Goal: Task Accomplishment & Management: Complete application form

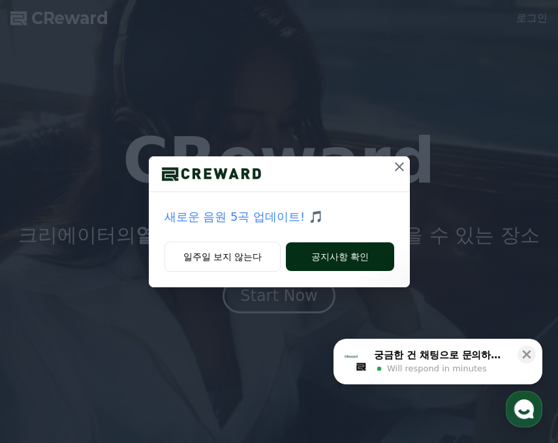
click at [353, 249] on button "공지사항 확인" at bounding box center [340, 257] width 108 height 29
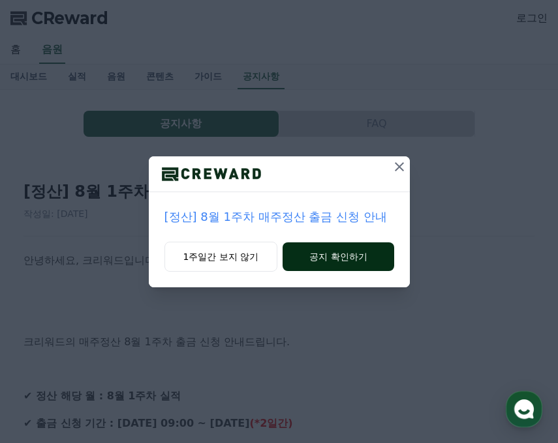
click at [344, 250] on button "공지 확인하기" at bounding box center [337, 257] width 111 height 29
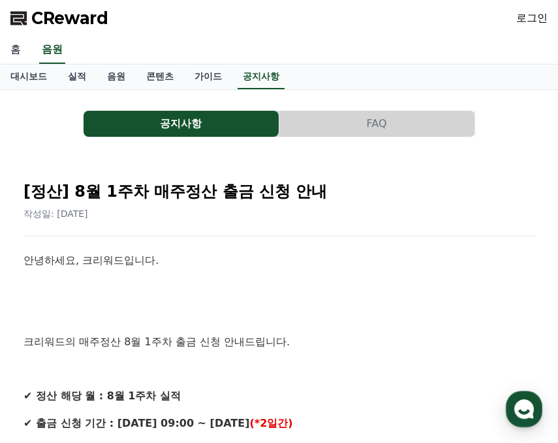
click at [14, 50] on link "홈" at bounding box center [15, 50] width 31 height 27
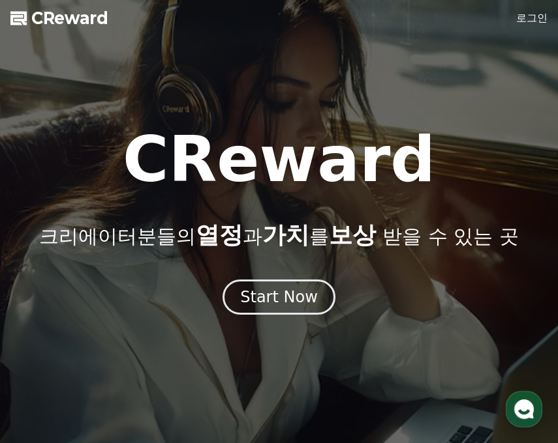
click at [529, 17] on link "로그인" at bounding box center [531, 18] width 31 height 16
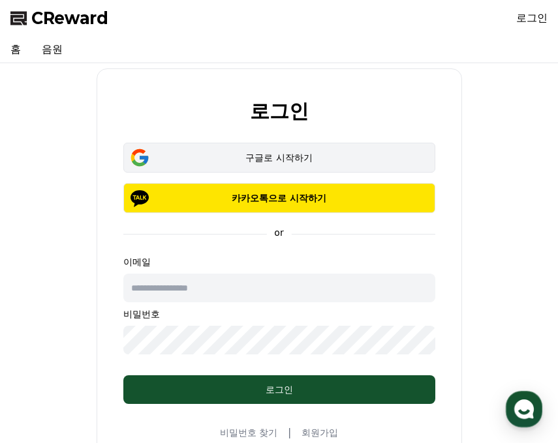
click at [265, 158] on div "구글로 시작하기" at bounding box center [279, 157] width 274 height 13
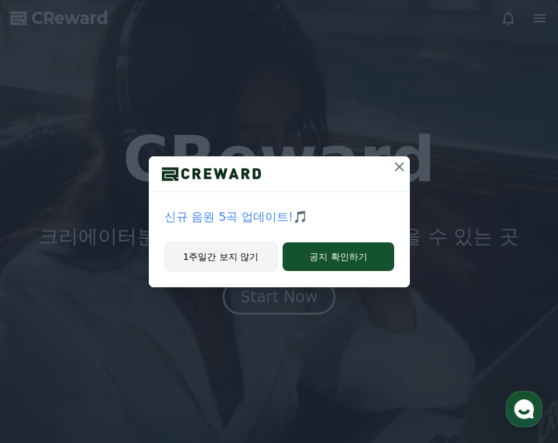
click at [217, 256] on button "1주일간 보지 않기" at bounding box center [220, 257] width 113 height 30
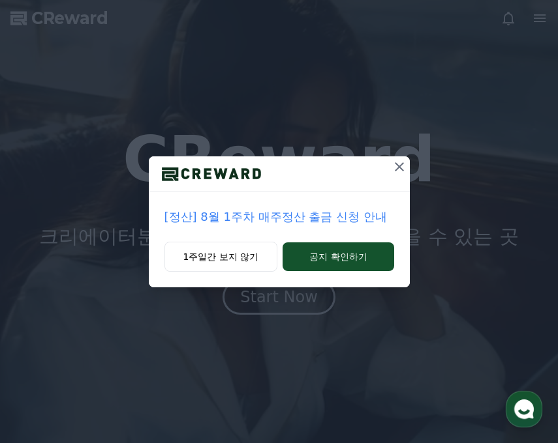
click at [398, 168] on icon at bounding box center [399, 166] width 9 height 9
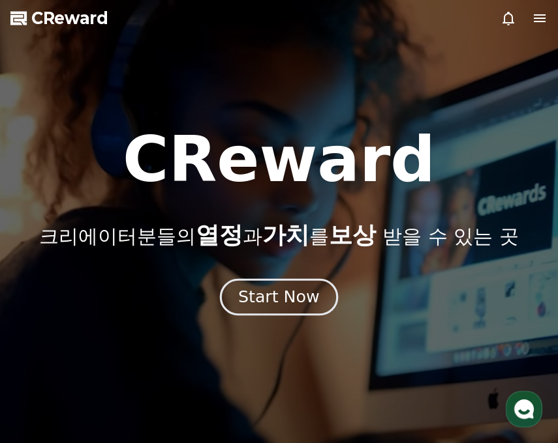
click at [274, 292] on div "Start Now" at bounding box center [278, 297] width 81 height 22
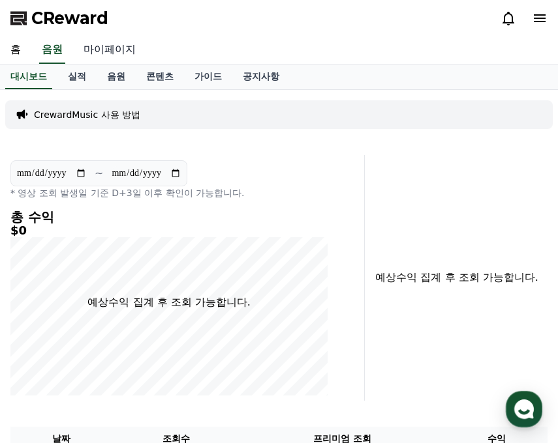
click at [110, 48] on link "마이페이지" at bounding box center [109, 50] width 73 height 27
select select "**********"
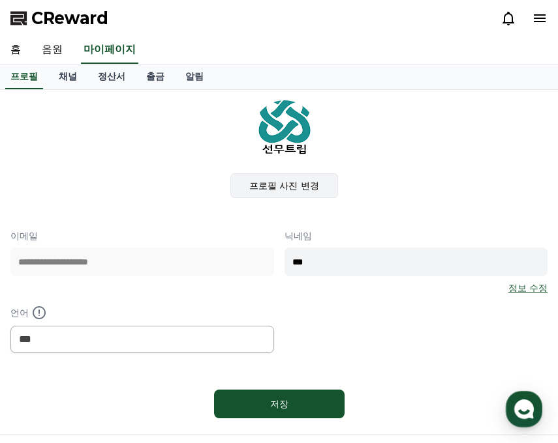
click at [300, 183] on label "프로필 사진 변경" at bounding box center [284, 185] width 108 height 25
click at [0, 0] on input "프로필 사진 변경" at bounding box center [0, 0] width 0 height 0
click at [280, 185] on label "프로필 사진 변경" at bounding box center [284, 185] width 108 height 25
click at [0, 0] on input "프로필 사진 변경" at bounding box center [0, 0] width 0 height 0
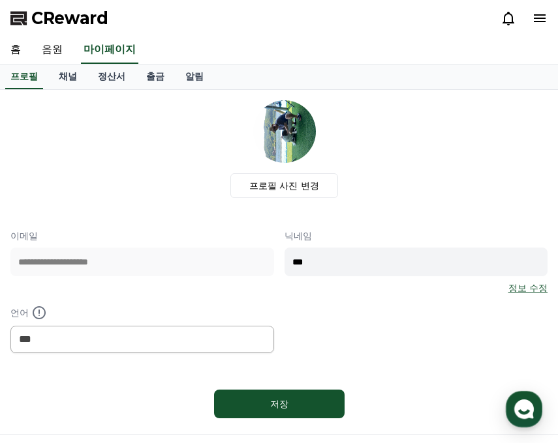
click at [293, 150] on img at bounding box center [284, 131] width 63 height 63
click at [329, 264] on input "***" at bounding box center [415, 262] width 263 height 29
type input "*"
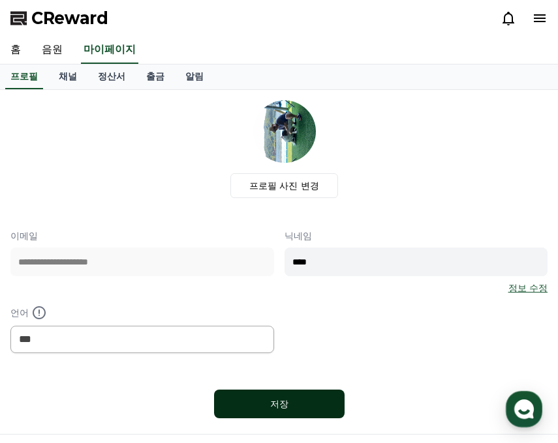
type input "****"
click at [282, 402] on div "저장" at bounding box center [279, 404] width 78 height 13
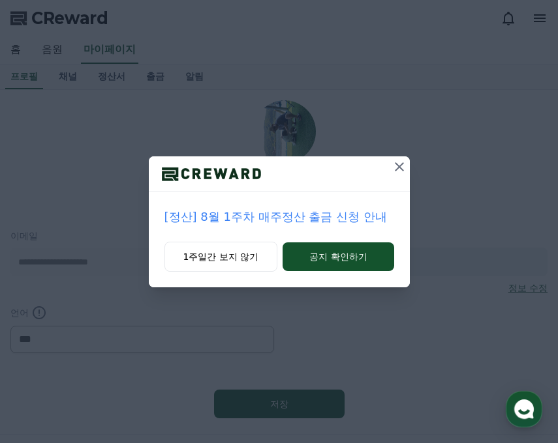
select select "**********"
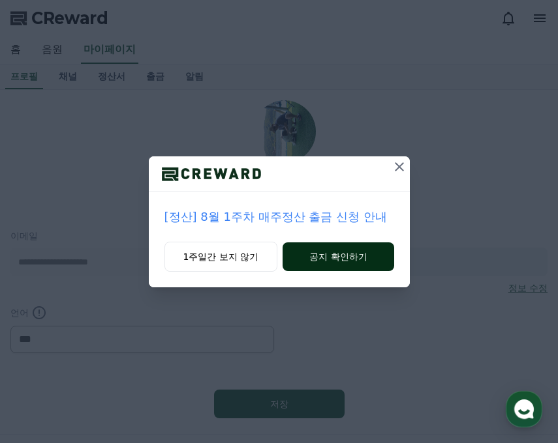
click at [342, 259] on button "공지 확인하기" at bounding box center [337, 257] width 111 height 29
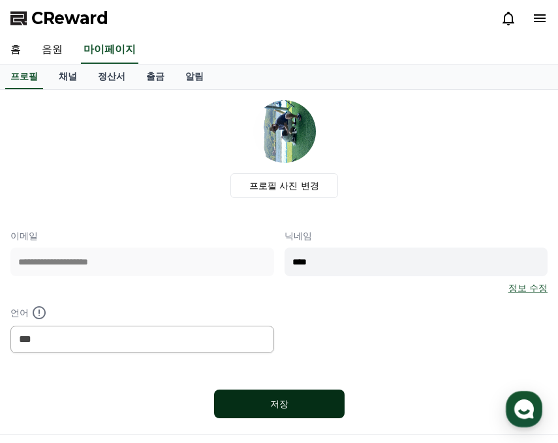
click at [278, 399] on div "저장" at bounding box center [279, 404] width 78 height 13
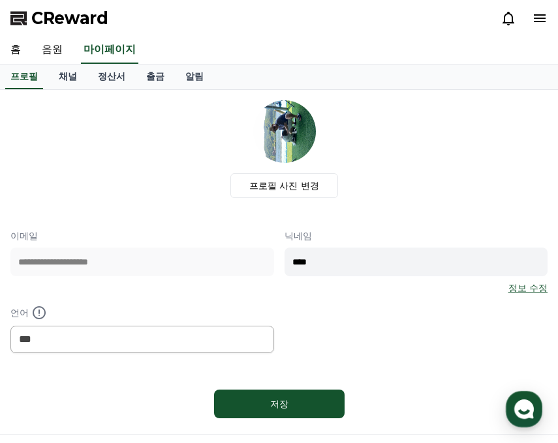
select select "**********"
click at [290, 187] on label "프로필 사진 변경" at bounding box center [284, 185] width 108 height 25
click at [0, 0] on input "프로필 사진 변경" at bounding box center [0, 0] width 0 height 0
click at [283, 184] on label "프로필 사진 변경" at bounding box center [284, 185] width 108 height 25
click at [0, 0] on input "프로필 사진 변경" at bounding box center [0, 0] width 0 height 0
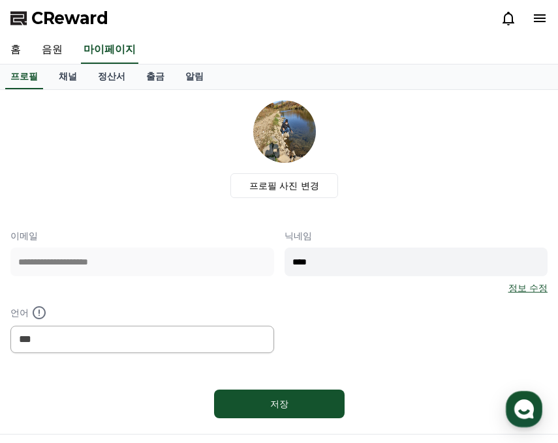
click at [255, 209] on div "**********" at bounding box center [278, 261] width 537 height 323
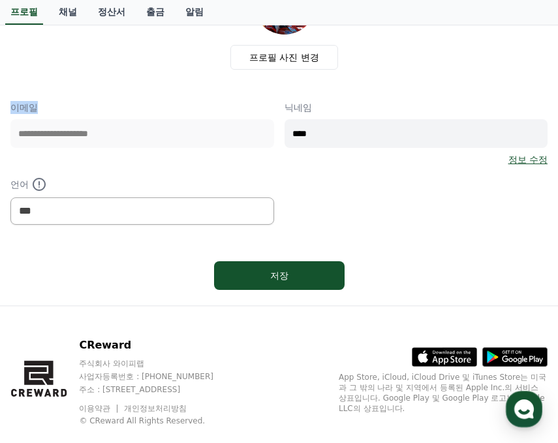
scroll to position [130, 0]
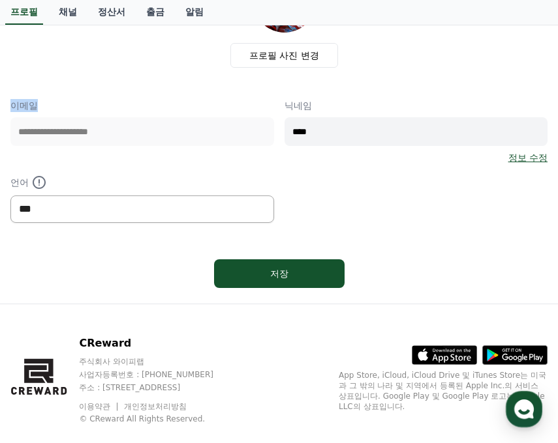
click at [69, 205] on select "*** ******* ***" at bounding box center [141, 209] width 263 height 27
click at [69, 209] on select "*** ******* ***" at bounding box center [141, 209] width 263 height 27
click at [68, 204] on select "*** ******* ***" at bounding box center [141, 209] width 263 height 27
click at [10, 196] on select "*** ******* ***" at bounding box center [141, 209] width 263 height 27
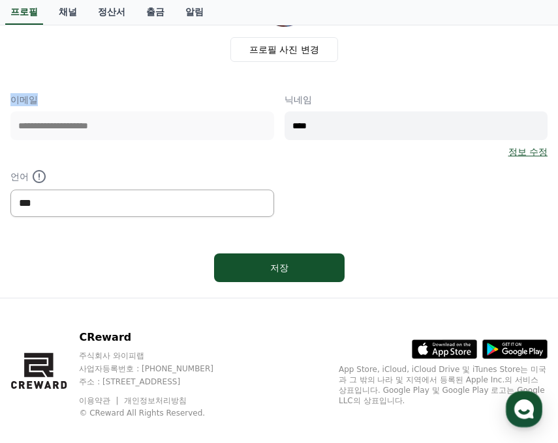
scroll to position [153, 0]
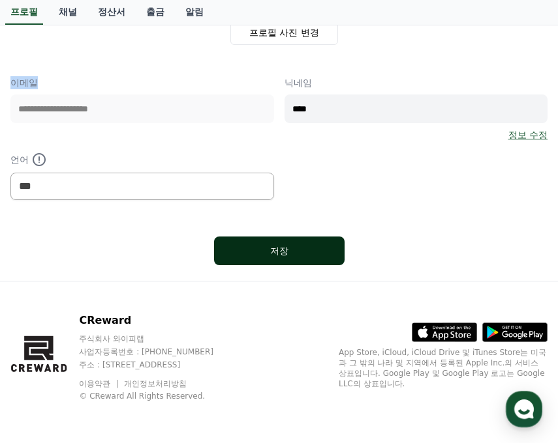
click at [282, 248] on div "저장" at bounding box center [279, 251] width 78 height 13
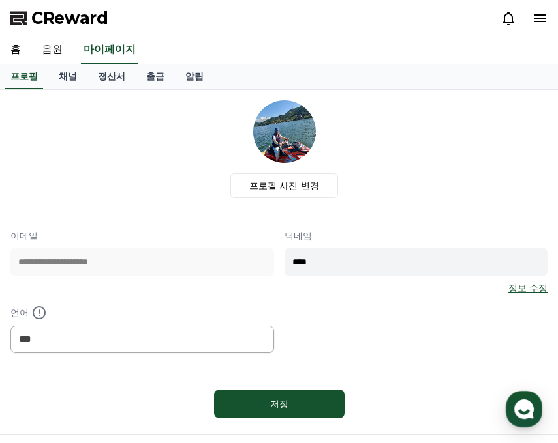
select select "**********"
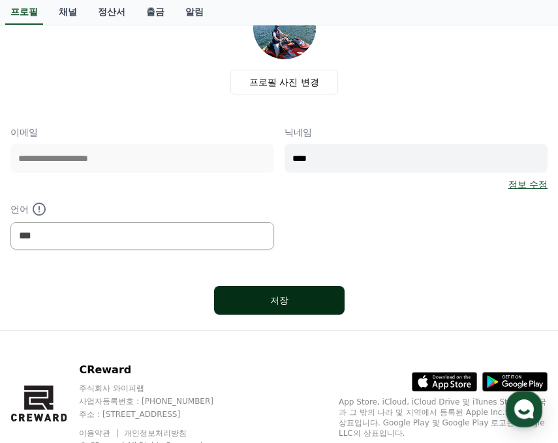
click at [280, 294] on div "저장" at bounding box center [279, 300] width 78 height 13
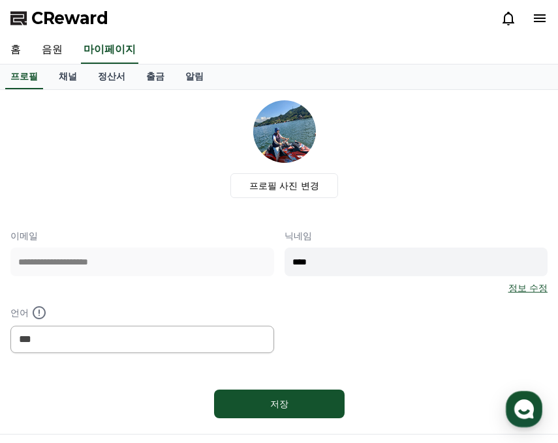
select select "**********"
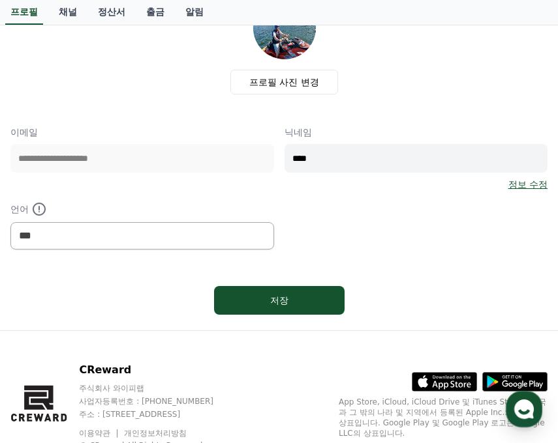
click at [518, 185] on link "정보 수정" at bounding box center [527, 184] width 39 height 13
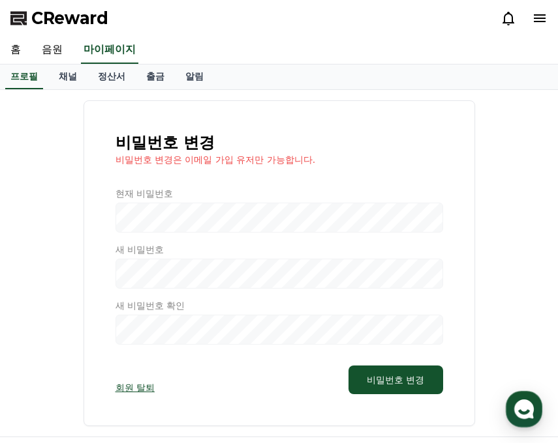
click at [188, 160] on p "비밀번호 변경은 이메일 가입 유저만 가능합니다." at bounding box center [278, 159] width 327 height 13
click at [190, 220] on div at bounding box center [278, 266] width 327 height 158
click at [55, 18] on span "CReward" at bounding box center [69, 18] width 77 height 21
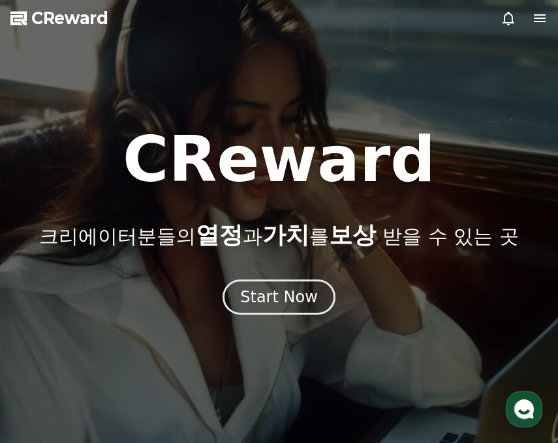
click at [524, 404] on use "button" at bounding box center [524, 410] width 20 height 20
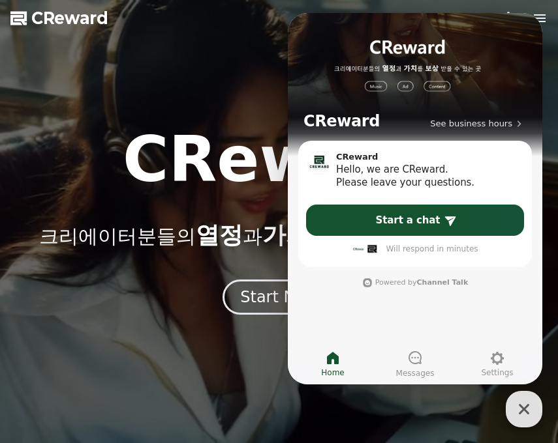
click at [524, 404] on icon "button" at bounding box center [523, 409] width 23 height 23
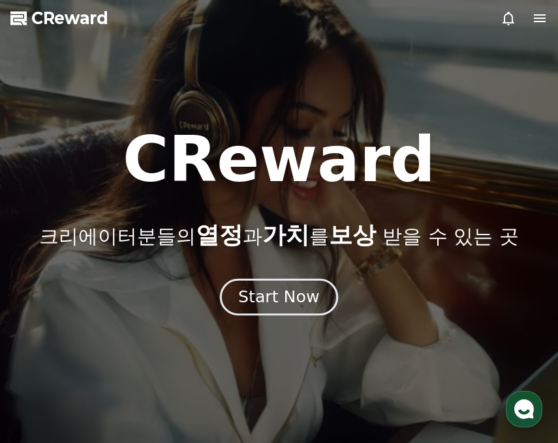
click at [275, 289] on div "Start Now" at bounding box center [278, 297] width 81 height 22
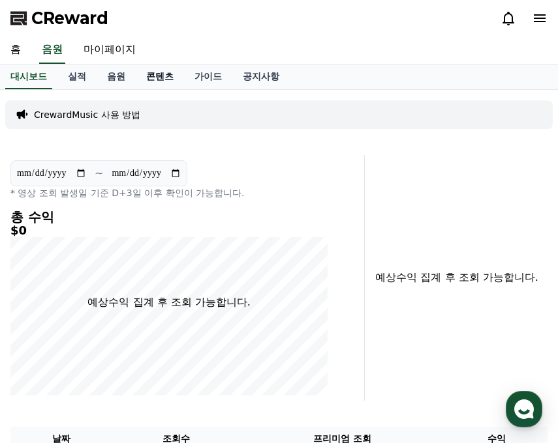
click at [167, 82] on link "콘텐츠" at bounding box center [160, 77] width 48 height 25
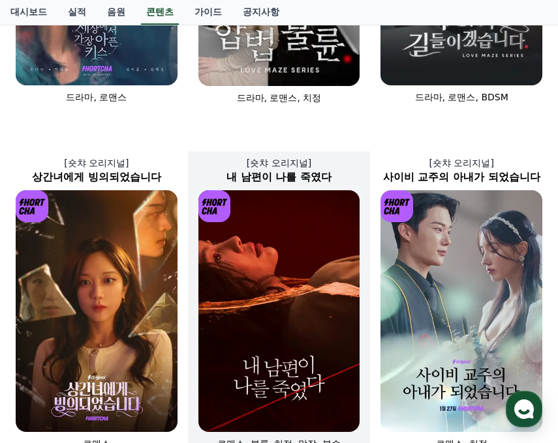
scroll to position [387, 0]
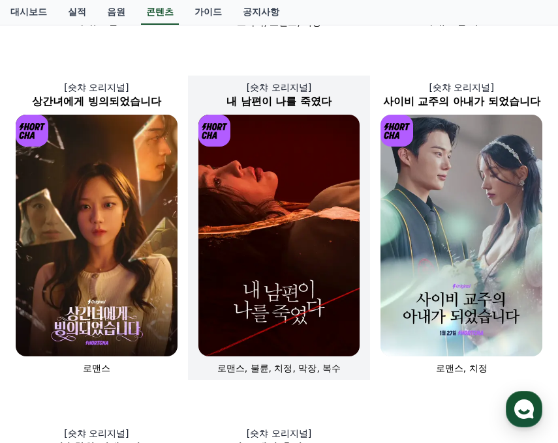
click at [278, 278] on img at bounding box center [279, 236] width 162 height 243
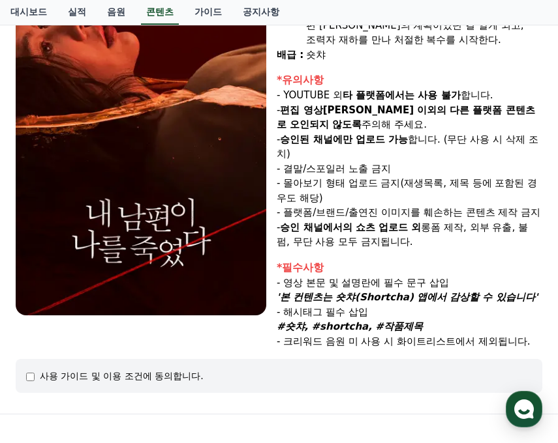
scroll to position [261, 0]
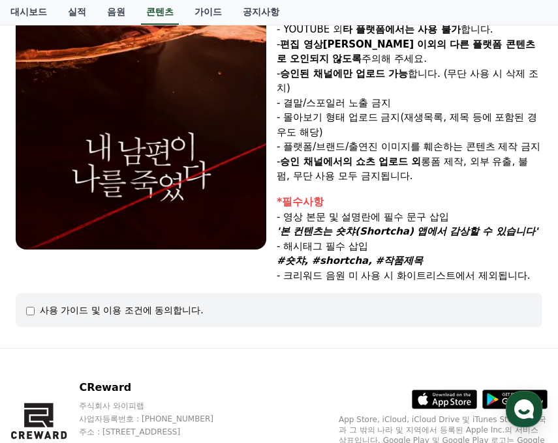
click at [158, 196] on img at bounding box center [141, 64] width 250 height 371
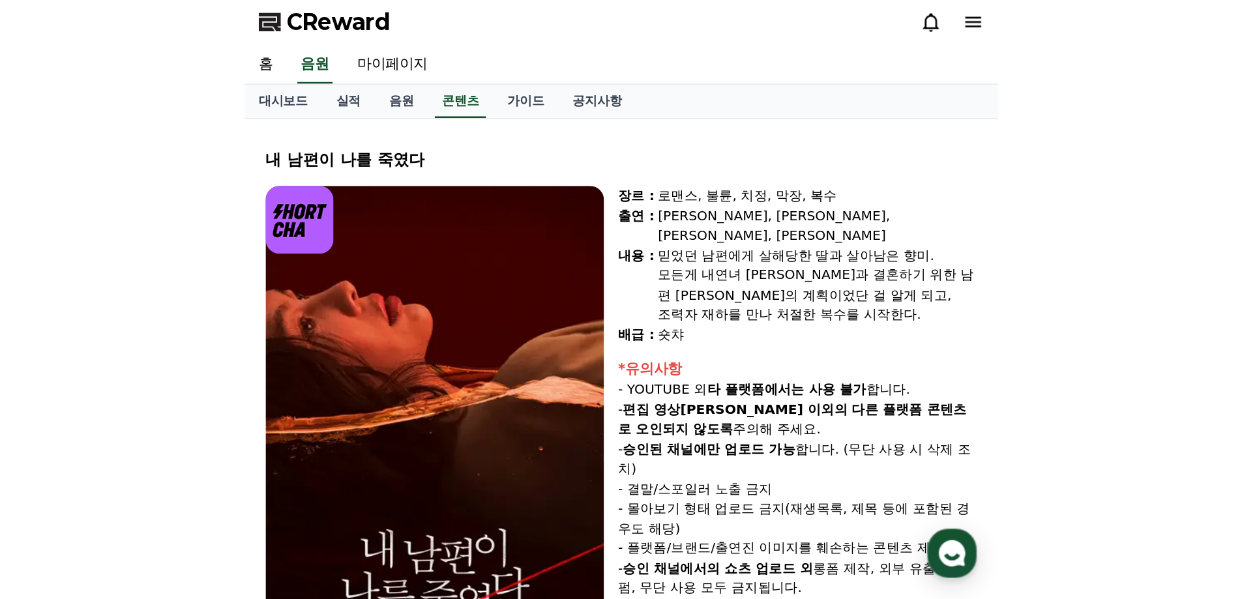
scroll to position [0, 0]
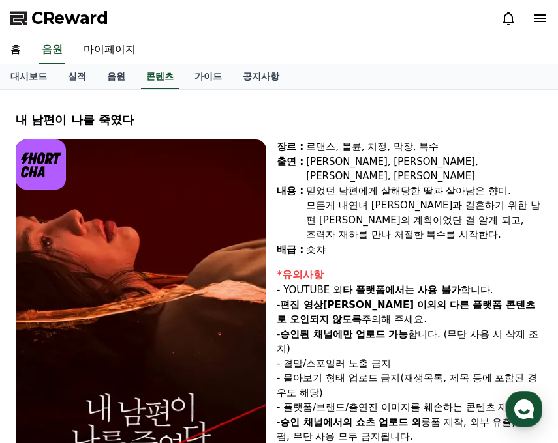
click at [378, 335] on p "- 승인된 채널에만 업로드 가능 합니다. (무단 사용 시 삭제 조치)" at bounding box center [409, 341] width 265 height 29
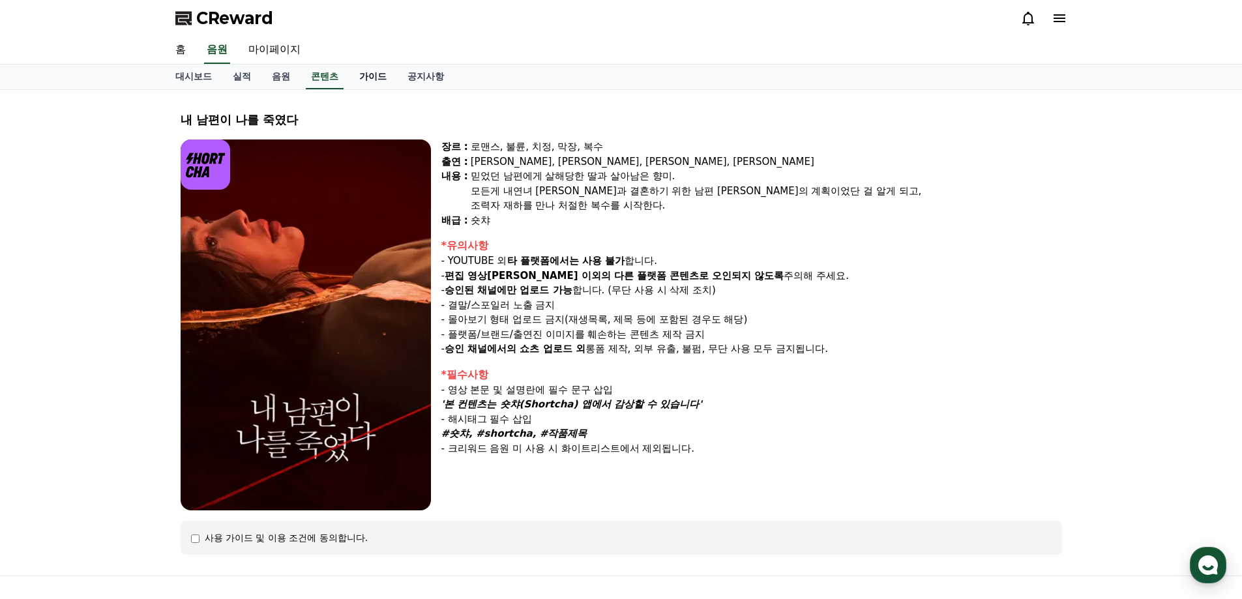
click at [381, 79] on link "가이드" at bounding box center [373, 77] width 48 height 25
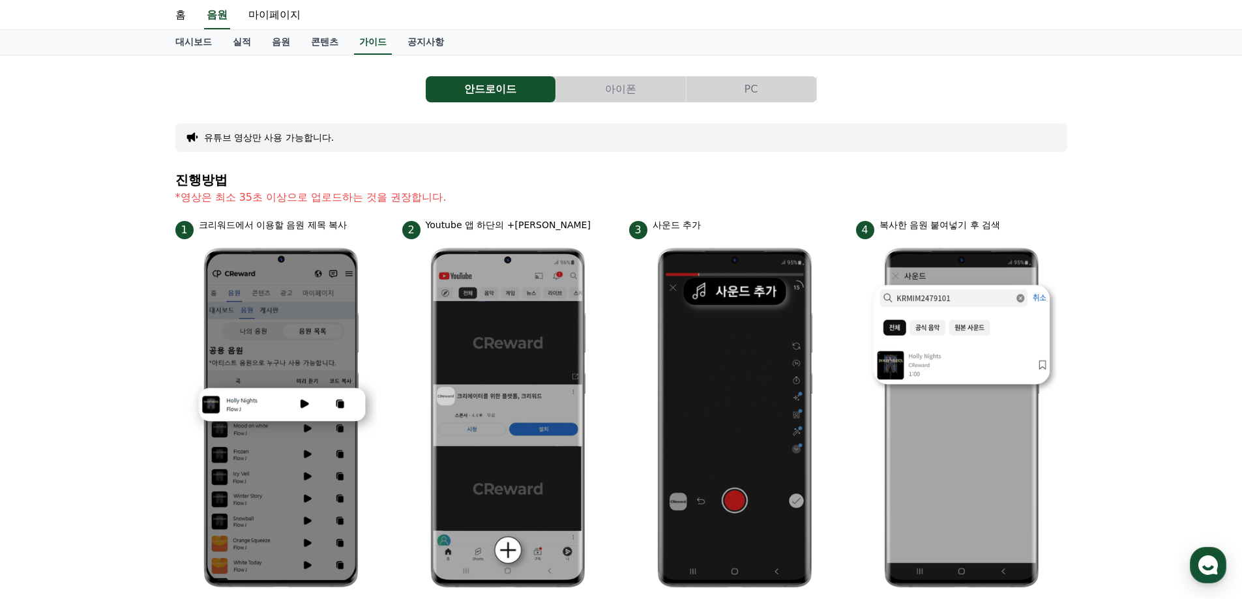
scroll to position [20, 0]
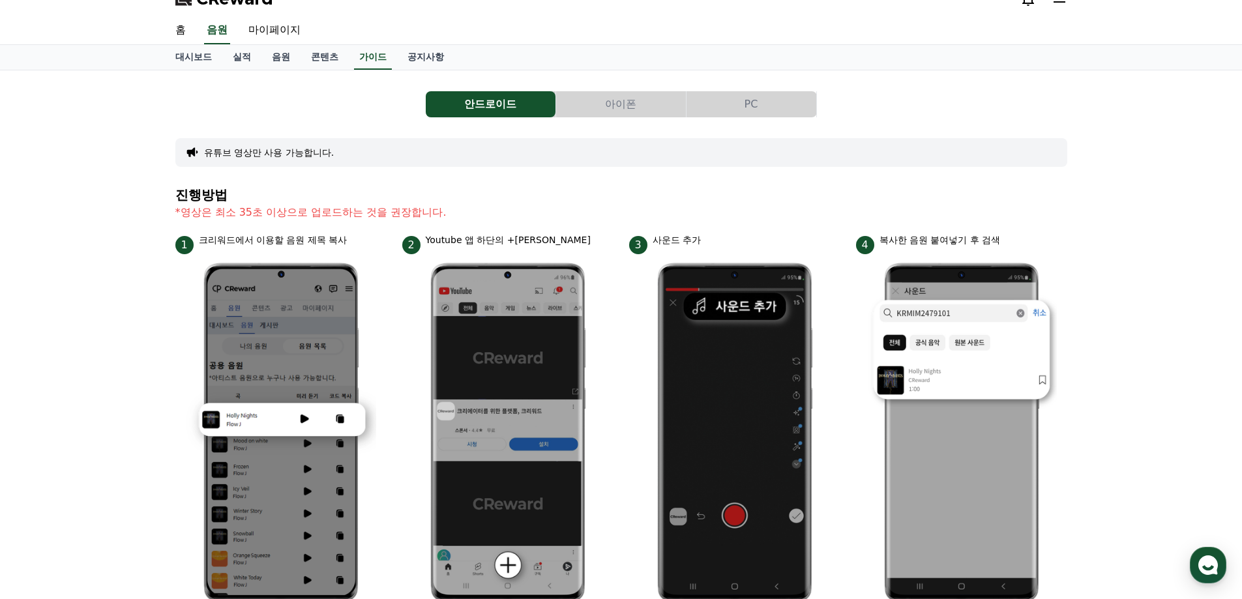
click at [557, 104] on button "PC" at bounding box center [752, 104] width 130 height 26
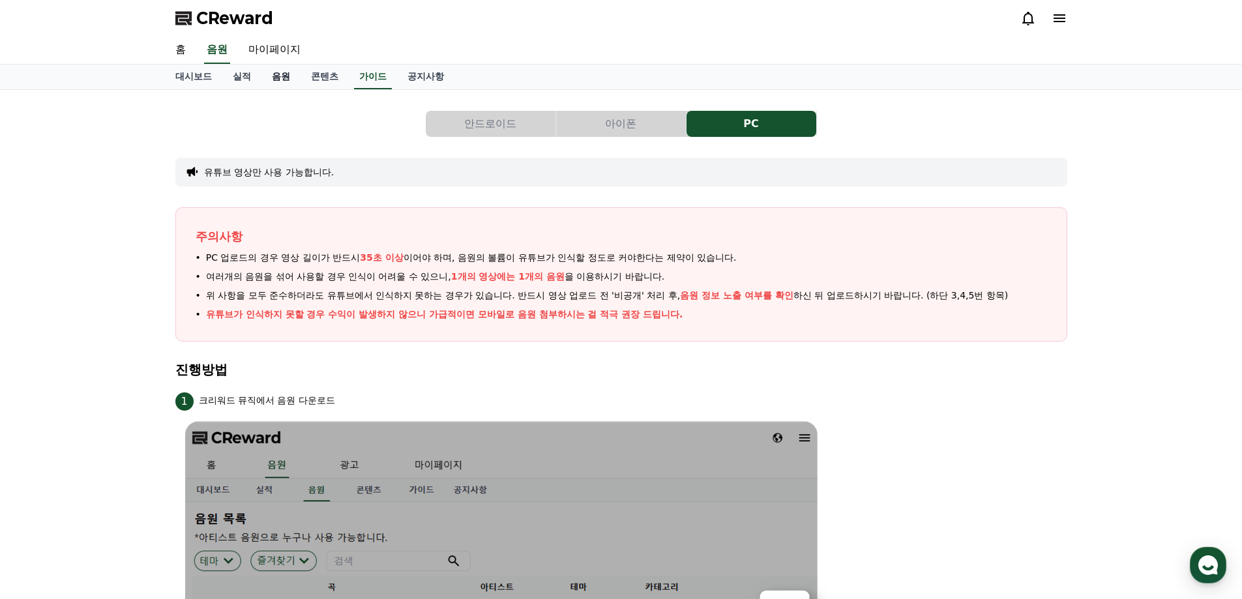
click at [275, 78] on link "음원" at bounding box center [281, 77] width 39 height 25
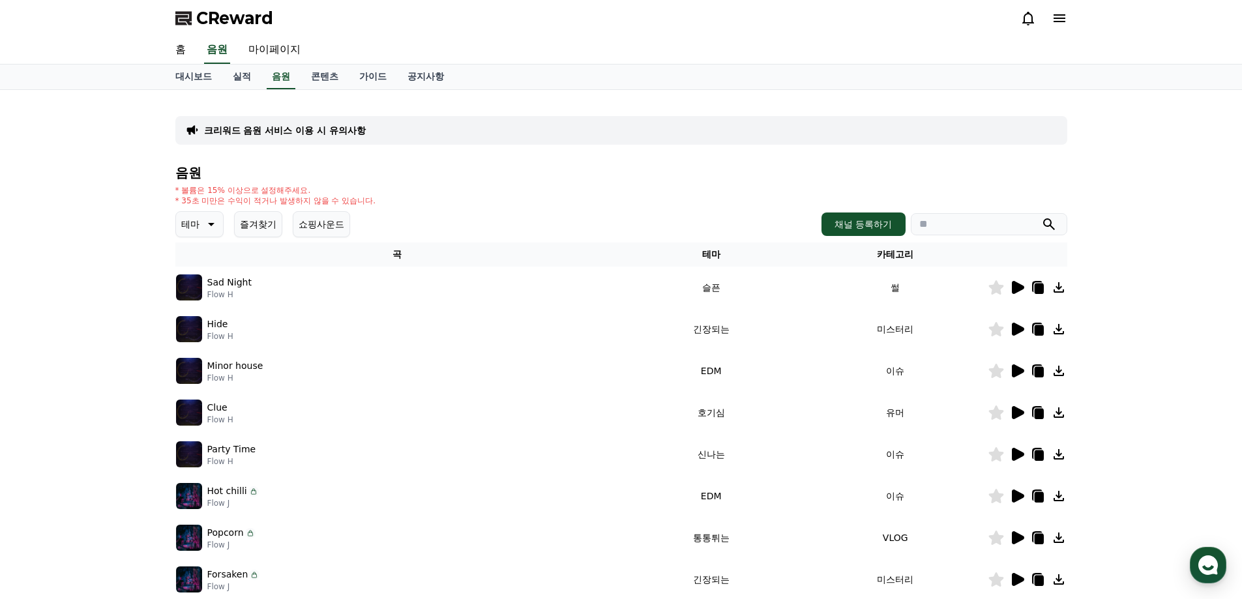
click at [196, 284] on img at bounding box center [189, 288] width 26 height 26
click at [557, 220] on button "채널 등록하기" at bounding box center [863, 224] width 83 height 23
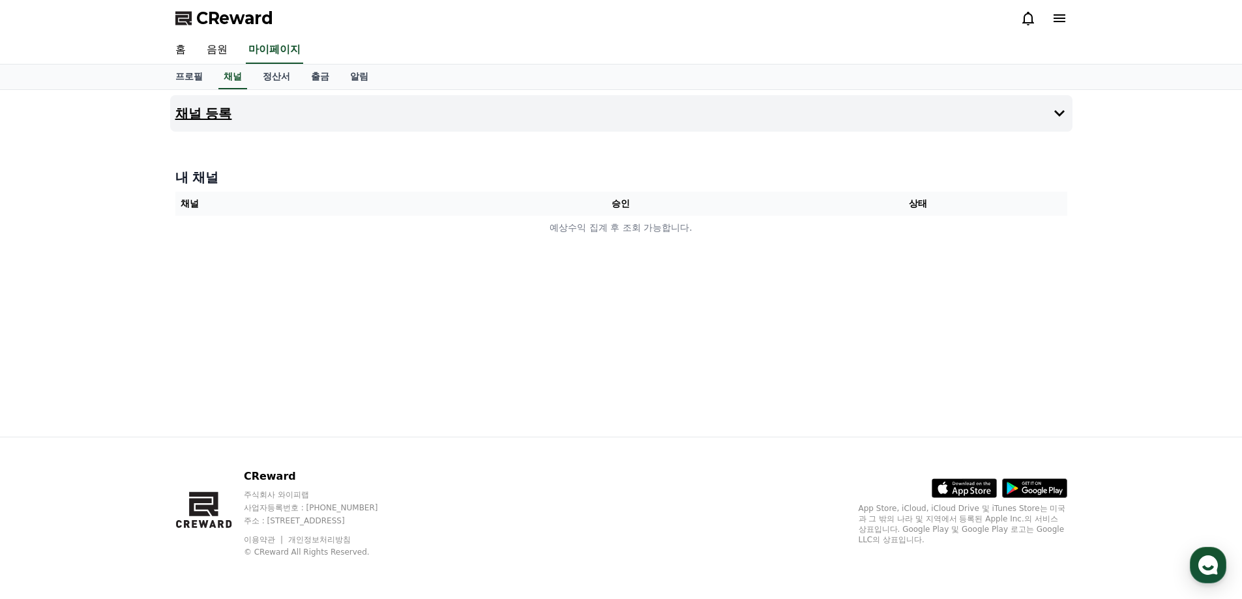
click at [210, 115] on h4 "채널 등록" at bounding box center [203, 113] width 57 height 14
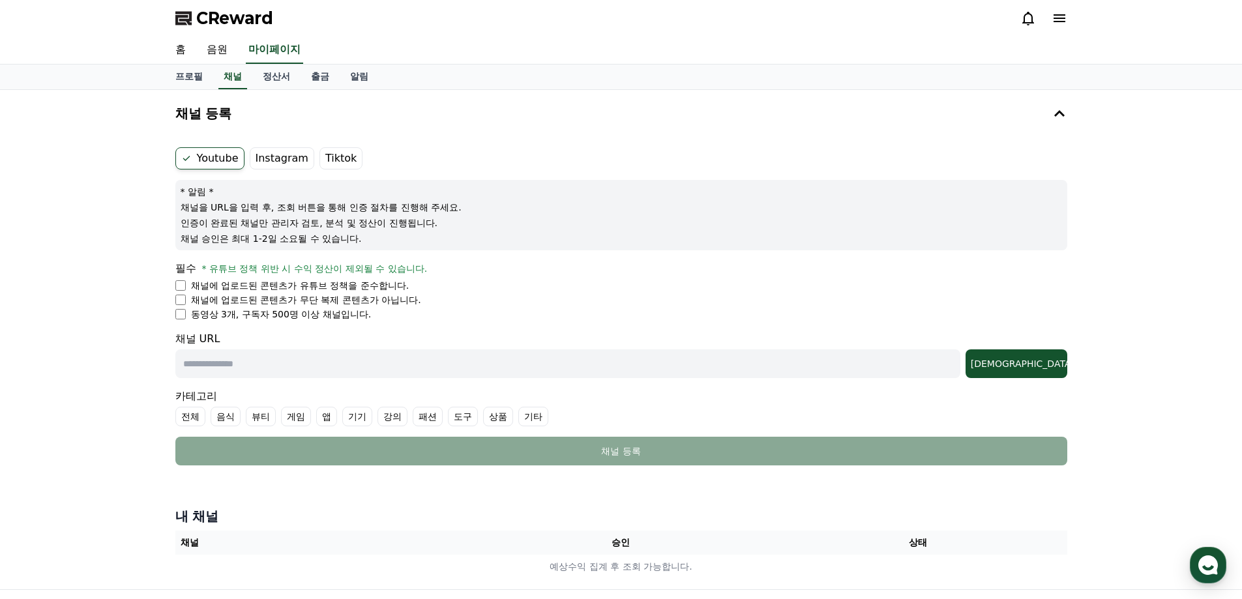
click at [218, 156] on label "Youtube" at bounding box center [209, 158] width 69 height 22
click at [412, 362] on input "text" at bounding box center [567, 364] width 785 height 29
paste input "**********"
type input "**********"
click at [557, 359] on div "[DEMOGRAPHIC_DATA]" at bounding box center [1016, 363] width 91 height 13
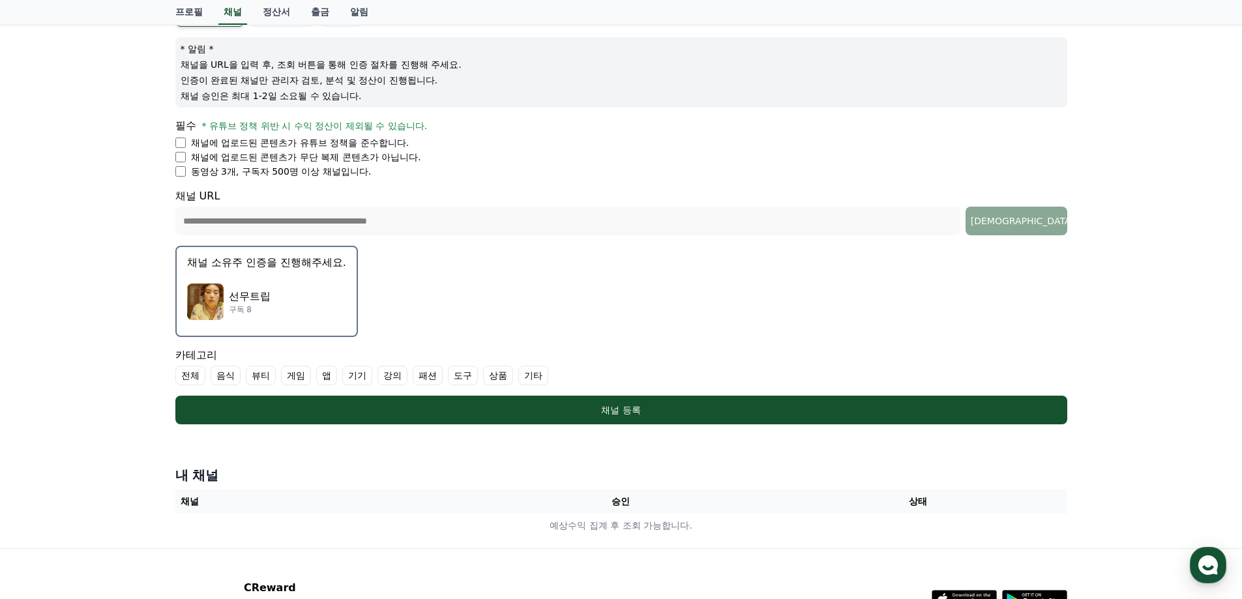
scroll to position [196, 0]
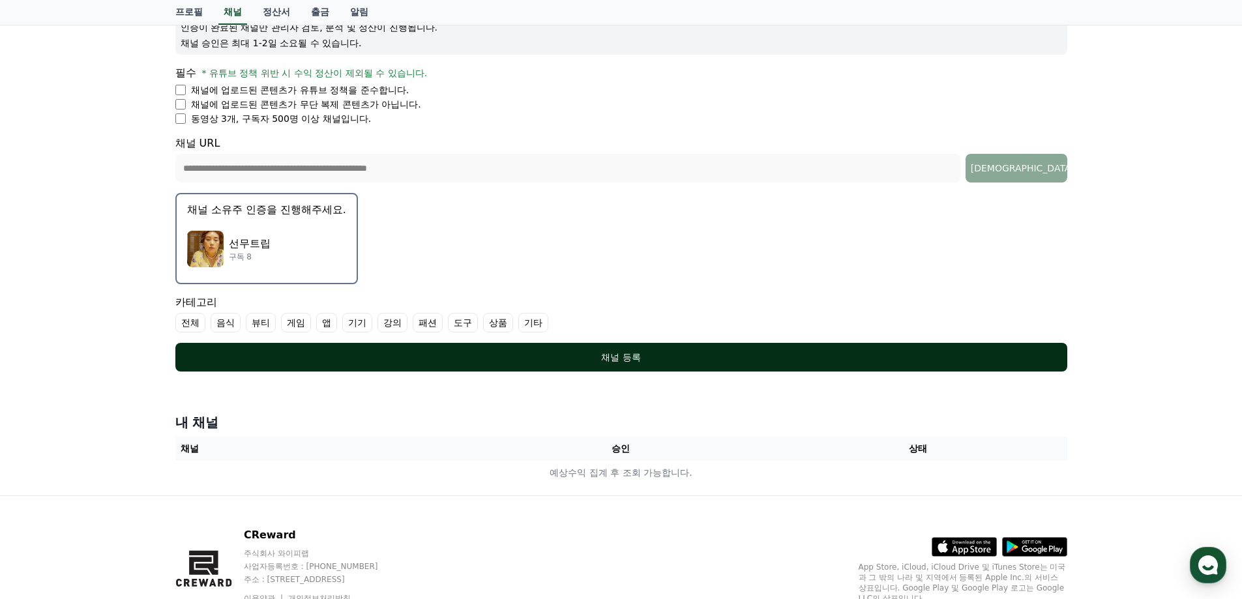
click at [557, 355] on div "채널 등록" at bounding box center [622, 357] width 840 height 13
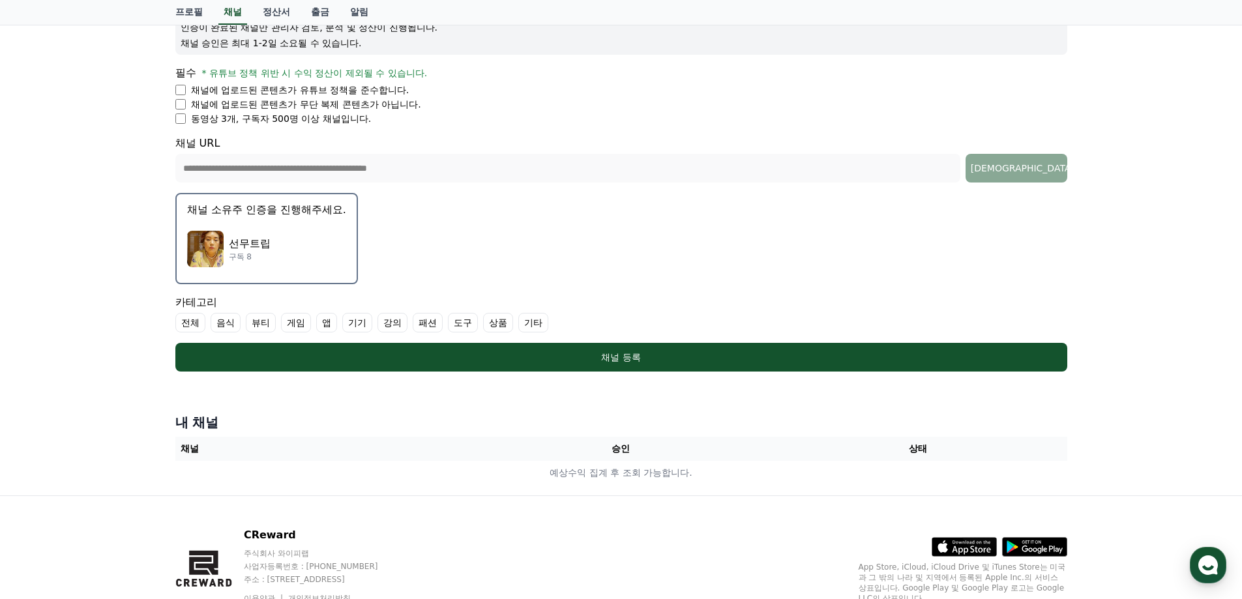
scroll to position [254, 0]
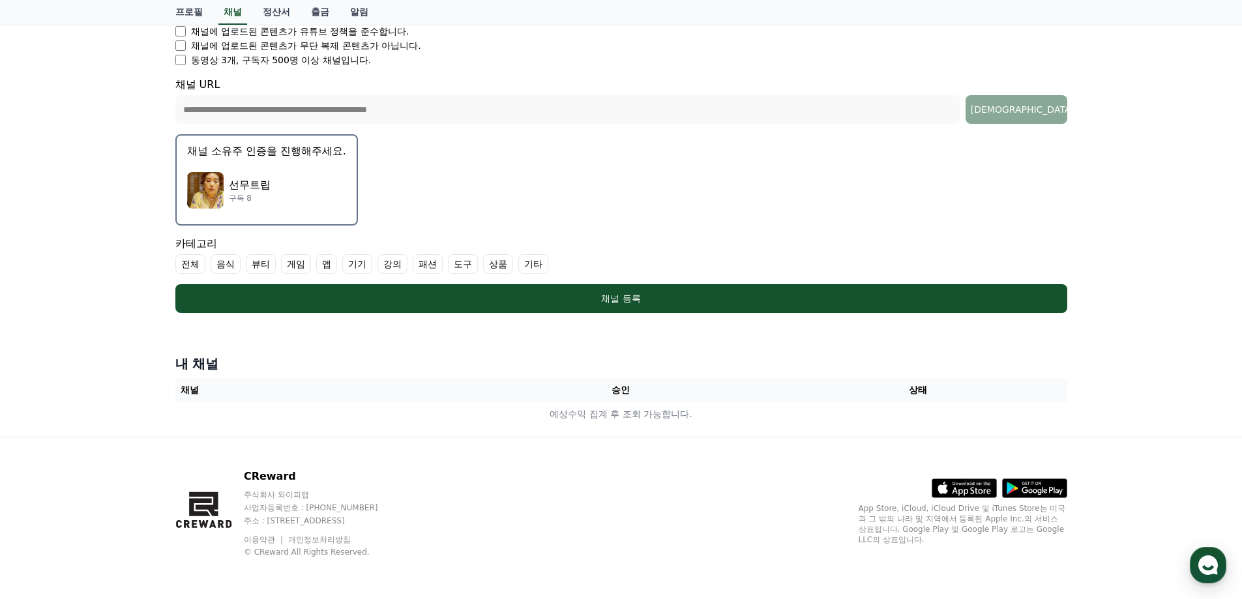
click at [189, 263] on label "전체" at bounding box center [190, 264] width 30 height 20
click at [239, 267] on label "음식" at bounding box center [241, 264] width 30 height 20
click at [292, 267] on label "뷰티" at bounding box center [292, 264] width 30 height 20
click at [340, 267] on label "게임" at bounding box center [343, 264] width 30 height 20
click at [387, 269] on label "앱" at bounding box center [389, 264] width 21 height 20
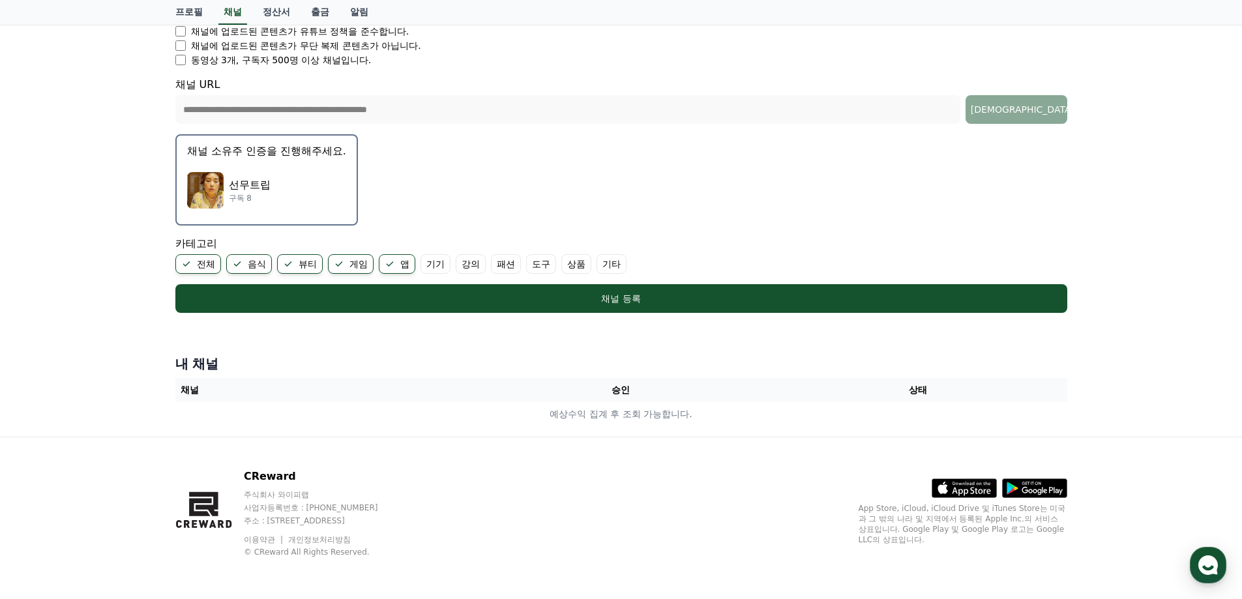
click at [434, 269] on label "기기" at bounding box center [436, 264] width 30 height 20
click at [488, 269] on label "강의" at bounding box center [487, 264] width 30 height 20
click at [532, 269] on label "패션" at bounding box center [537, 264] width 30 height 20
click at [557, 269] on label "도구" at bounding box center [588, 264] width 30 height 20
click at [557, 269] on label "상품" at bounding box center [639, 264] width 30 height 20
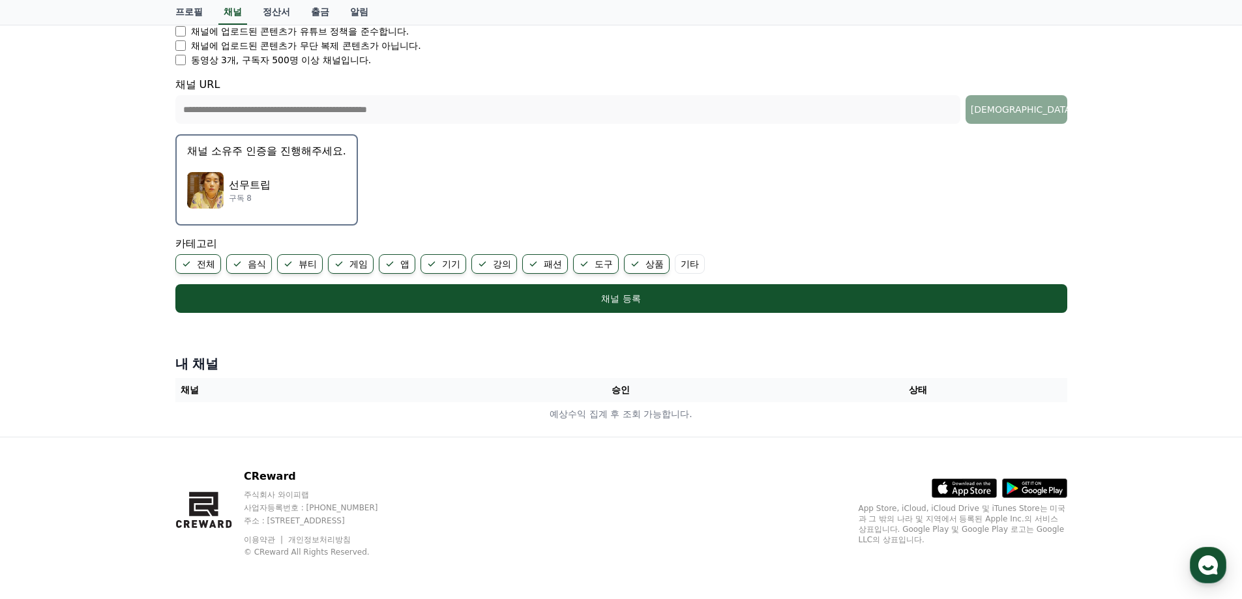
click at [557, 267] on label "기타" at bounding box center [690, 264] width 30 height 20
click at [286, 192] on div "선무트립 구독 8" at bounding box center [266, 190] width 159 height 52
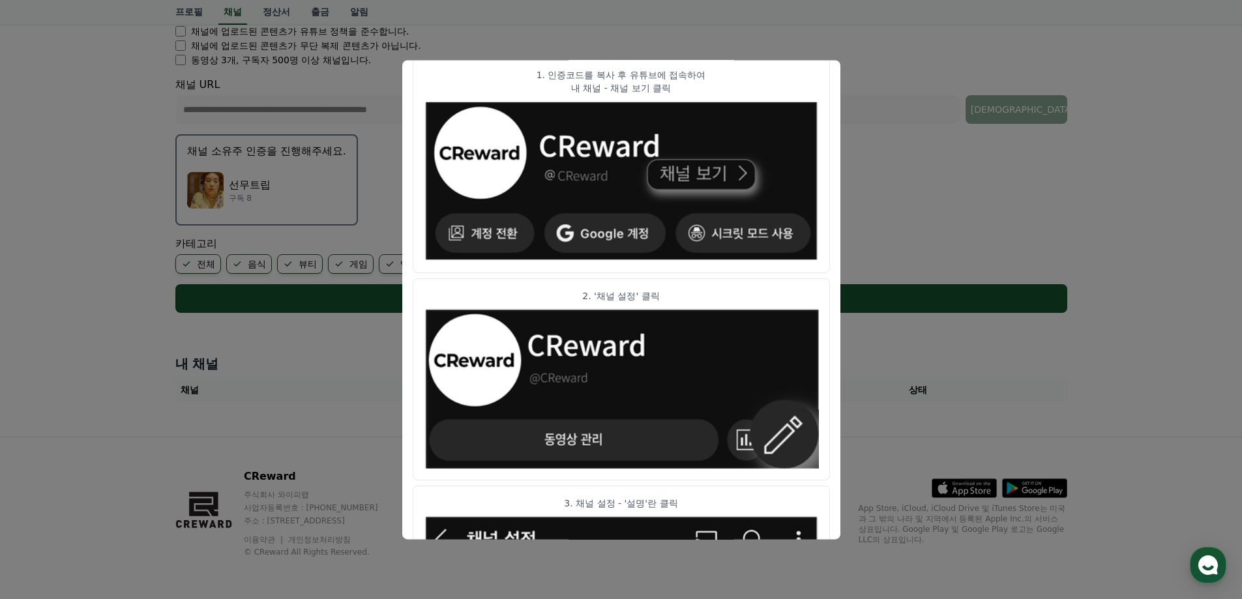
scroll to position [130, 0]
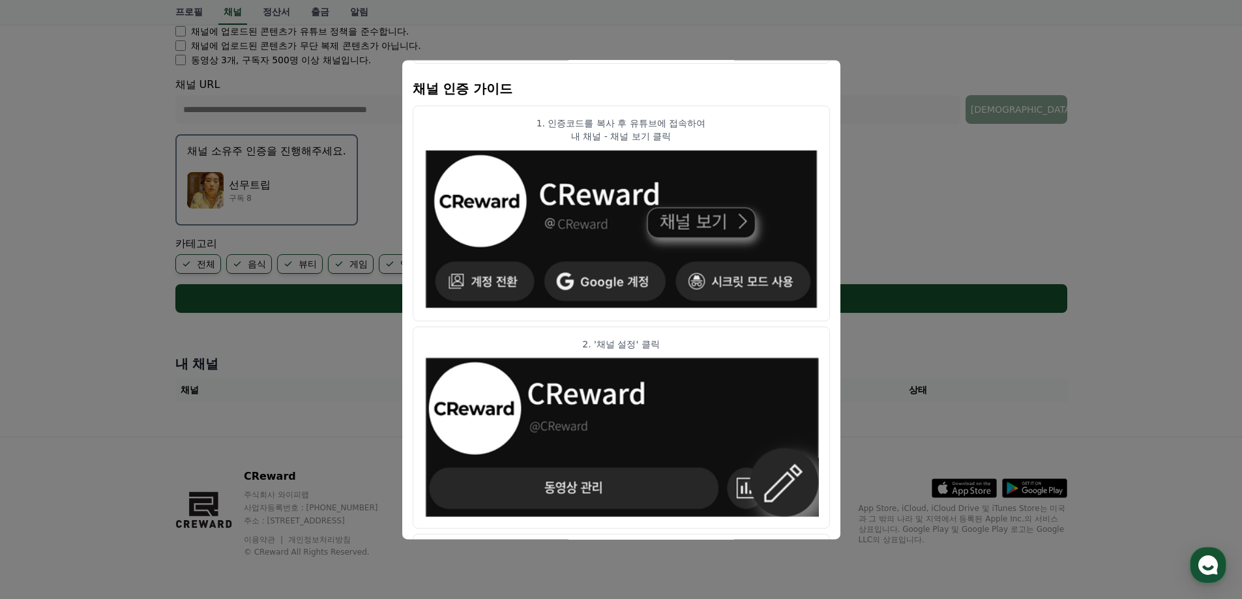
drag, startPoint x: 789, startPoint y: 87, endPoint x: 961, endPoint y: 100, distance: 172.7
click at [557, 318] on div "채널 인증 코드 아래 코드를 복사 후 채널 설명란에 입력해주세요. CReward@f6340e87 채널 인증 가이드 1. 인증코드를 복사 후 유…" at bounding box center [621, 318] width 903 height 0
click at [71, 368] on button "close modal" at bounding box center [621, 299] width 1242 height 599
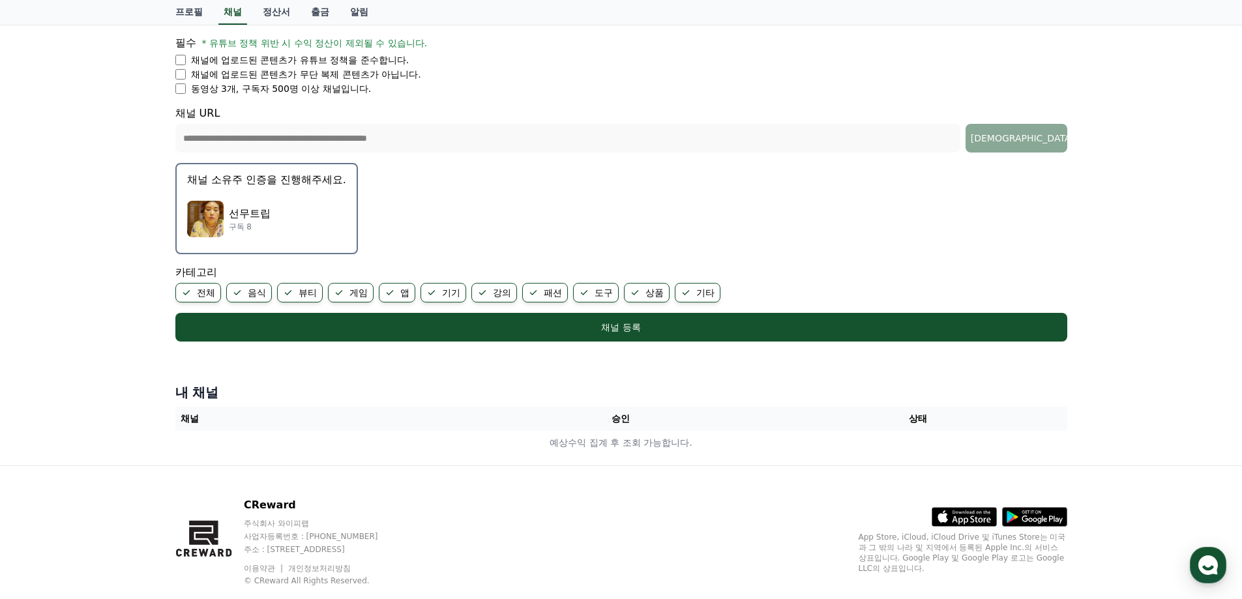
scroll to position [254, 0]
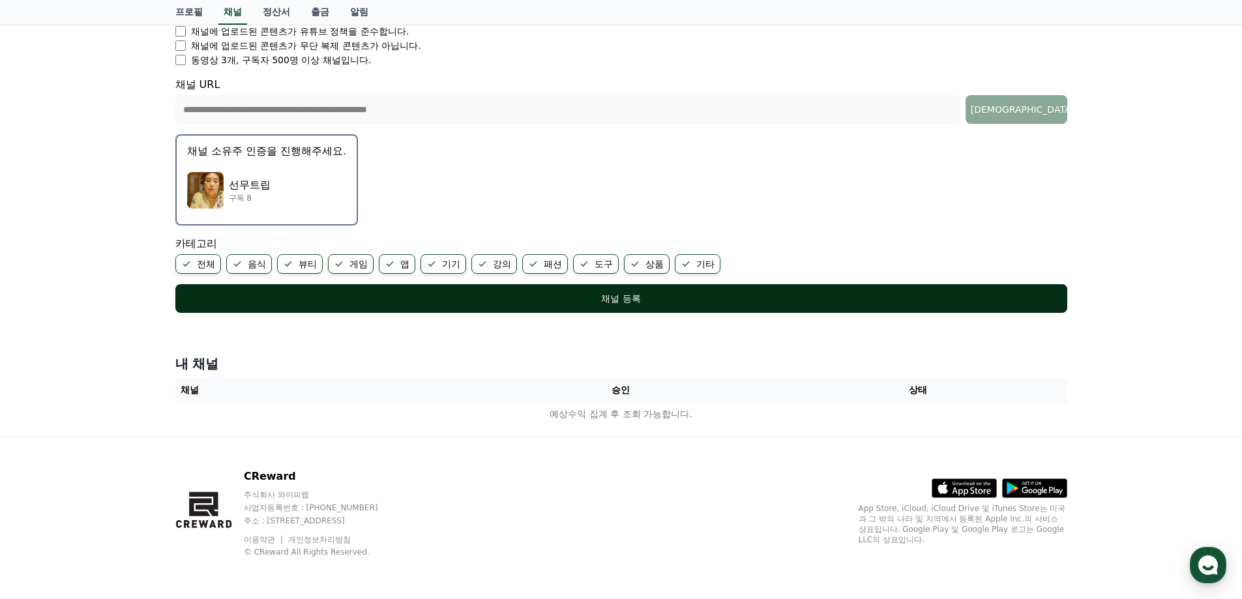
click at [557, 291] on button "채널 등록" at bounding box center [621, 298] width 892 height 29
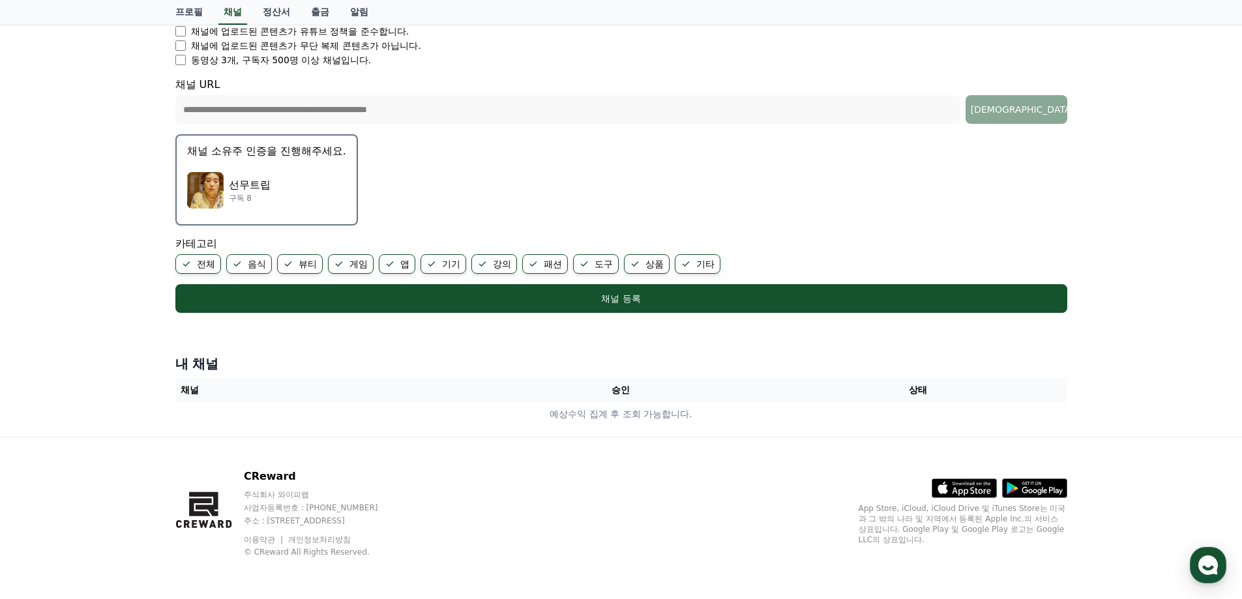
click at [205, 264] on label "전체" at bounding box center [198, 264] width 46 height 20
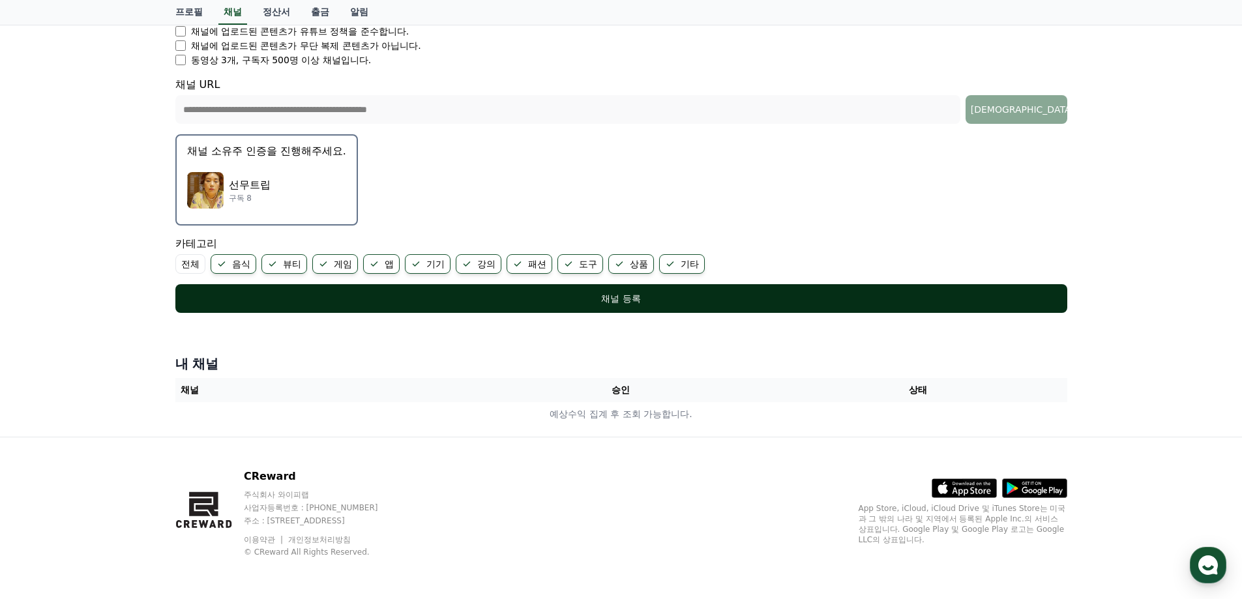
click at [557, 296] on div "채널 등록" at bounding box center [622, 298] width 840 height 13
click at [557, 301] on div "채널 등록" at bounding box center [622, 298] width 840 height 13
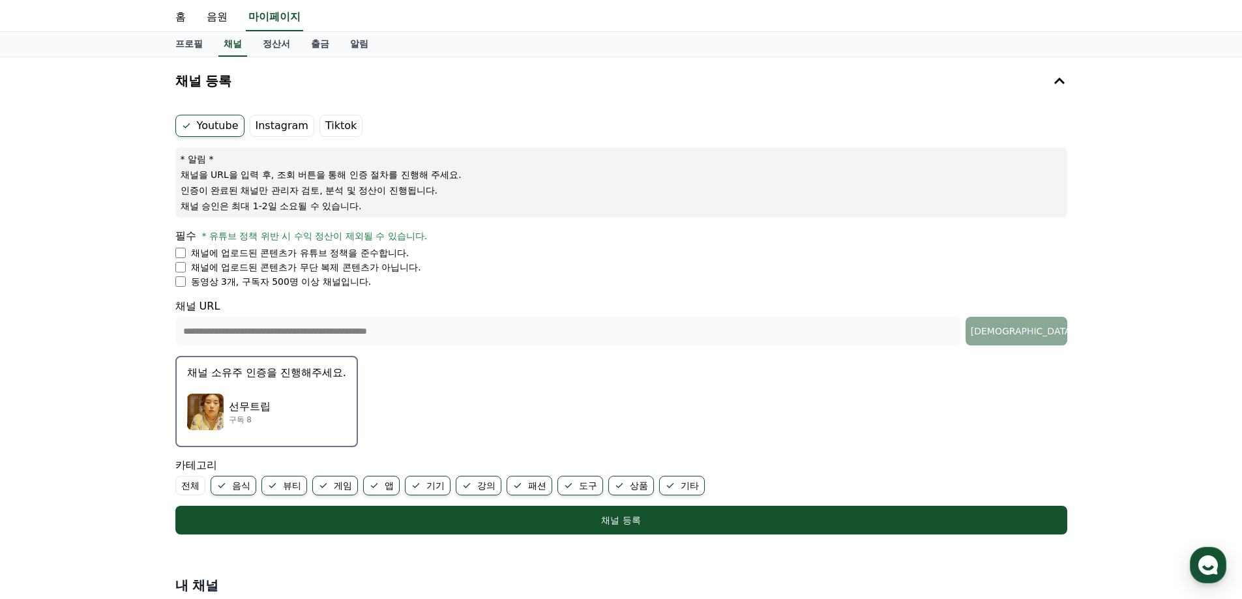
scroll to position [0, 0]
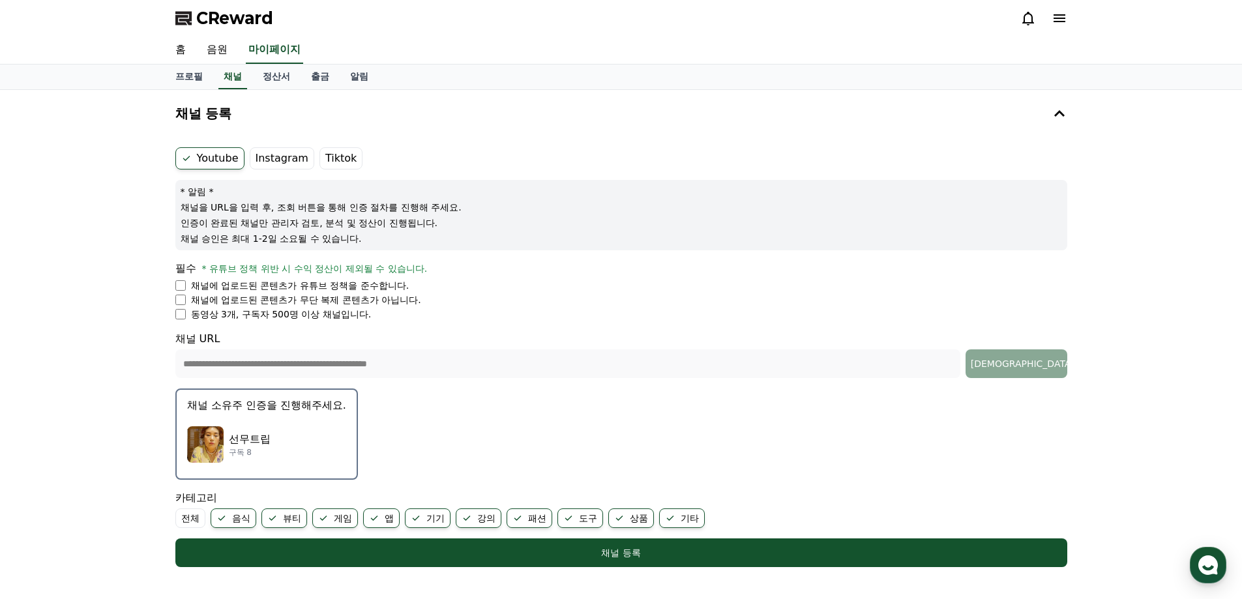
click at [194, 25] on link "CReward" at bounding box center [224, 18] width 98 height 21
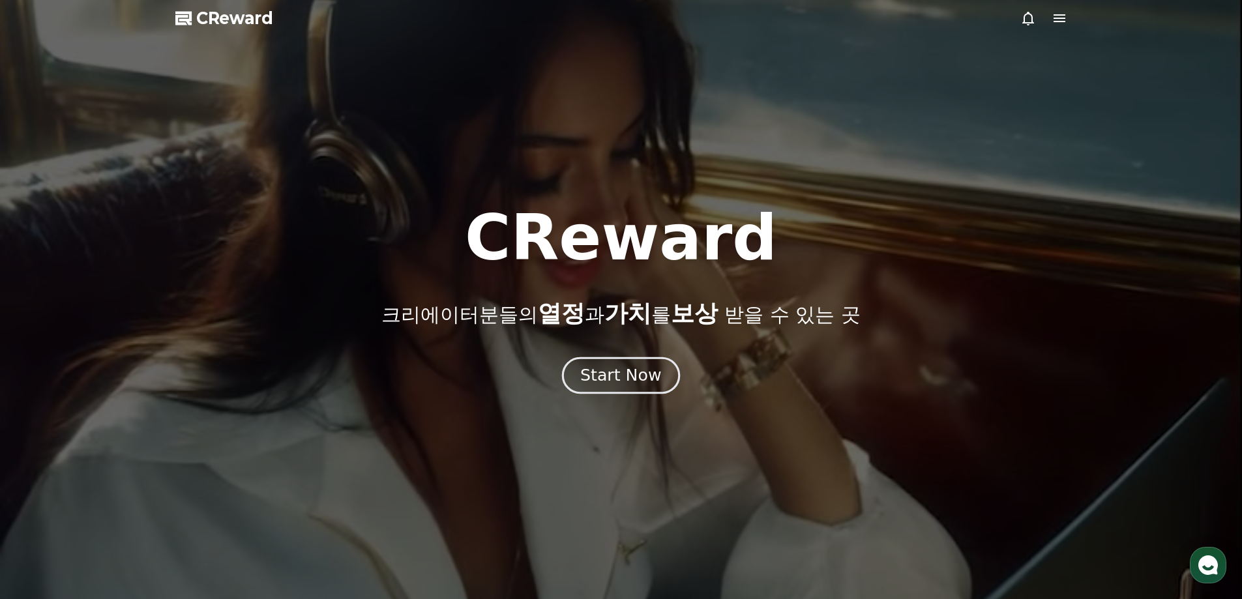
click at [557, 376] on div "Start Now" at bounding box center [620, 376] width 81 height 22
